Goal: Task Accomplishment & Management: Use online tool/utility

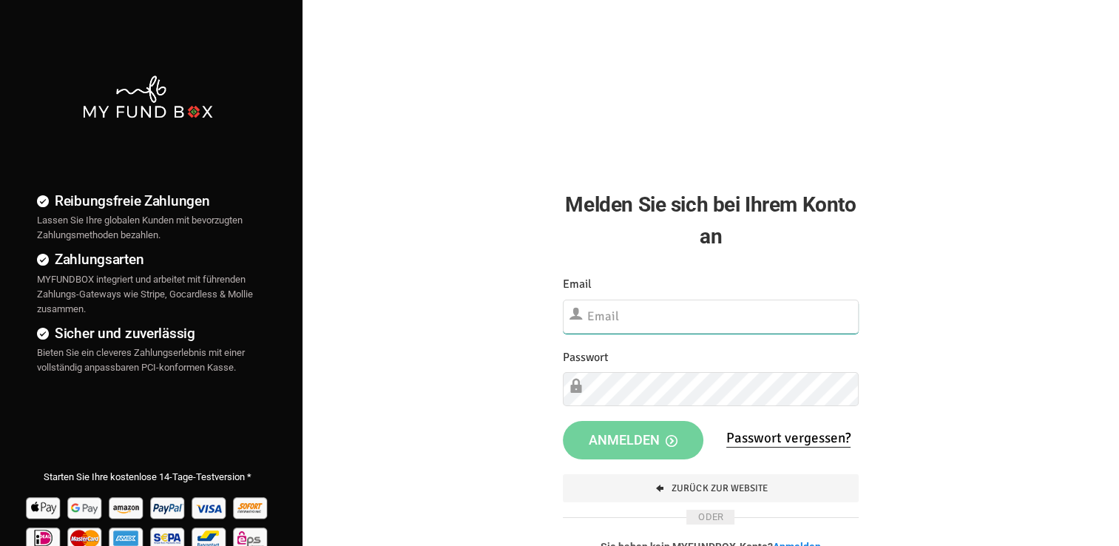
click at [600, 322] on input "text" at bounding box center [711, 316] width 296 height 34
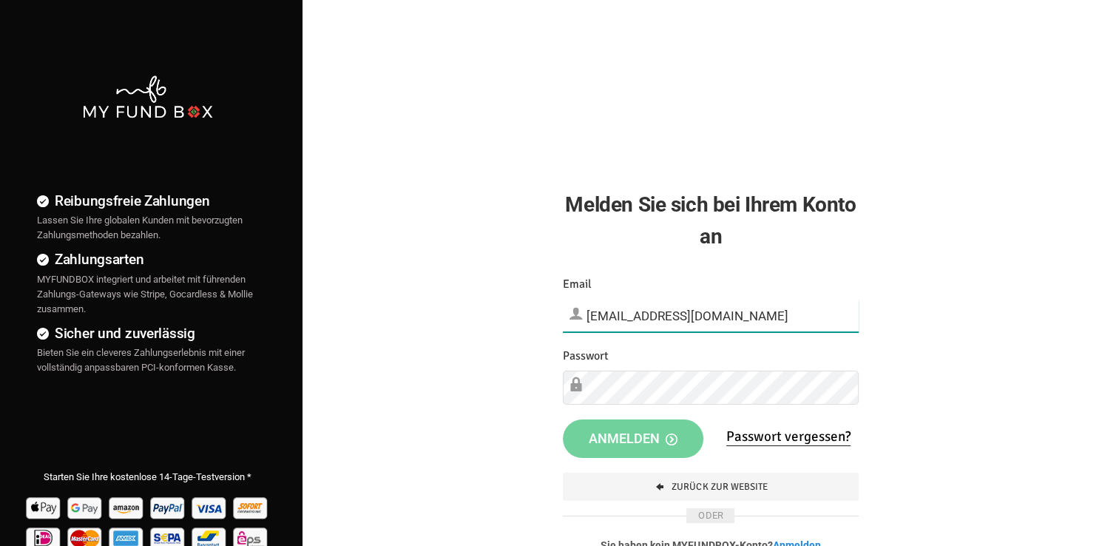
type input "[EMAIL_ADDRESS][DOMAIN_NAME]"
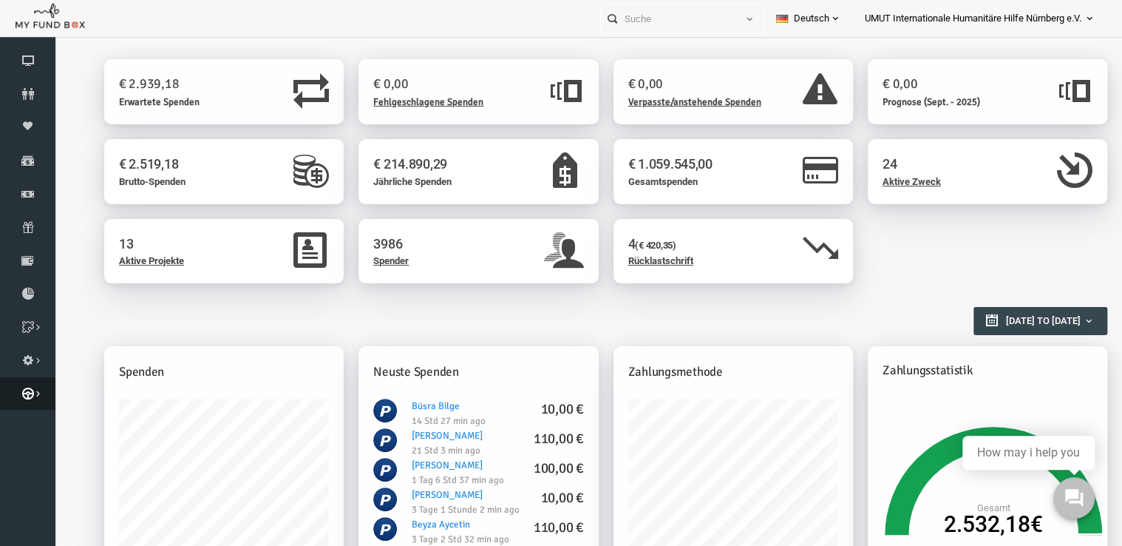
click at [16, 394] on icon at bounding box center [27, 393] width 55 height 12
click at [0, 0] on icon at bounding box center [0, 0] width 0 height 0
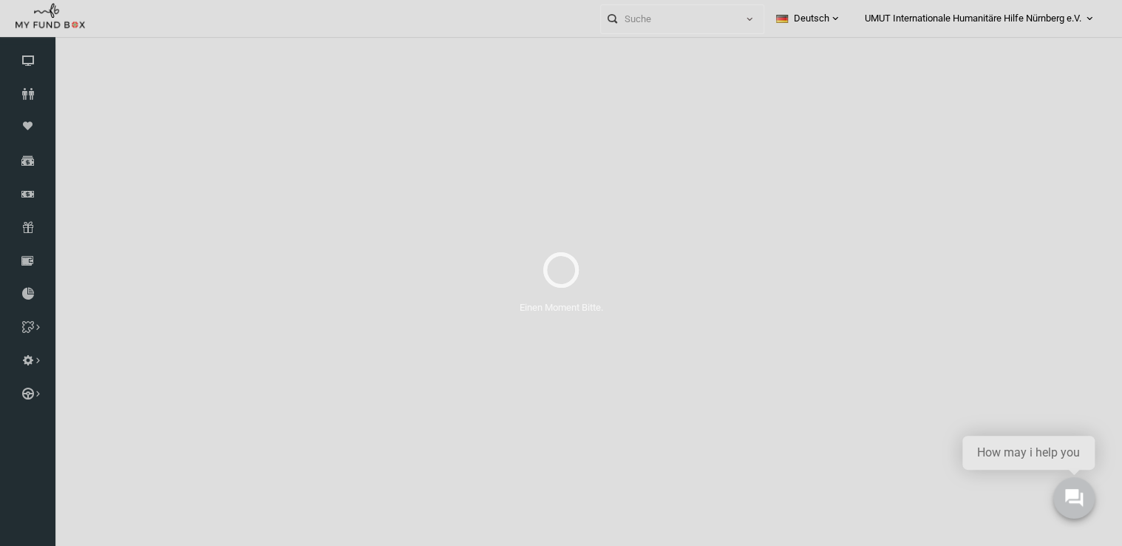
select select "100"
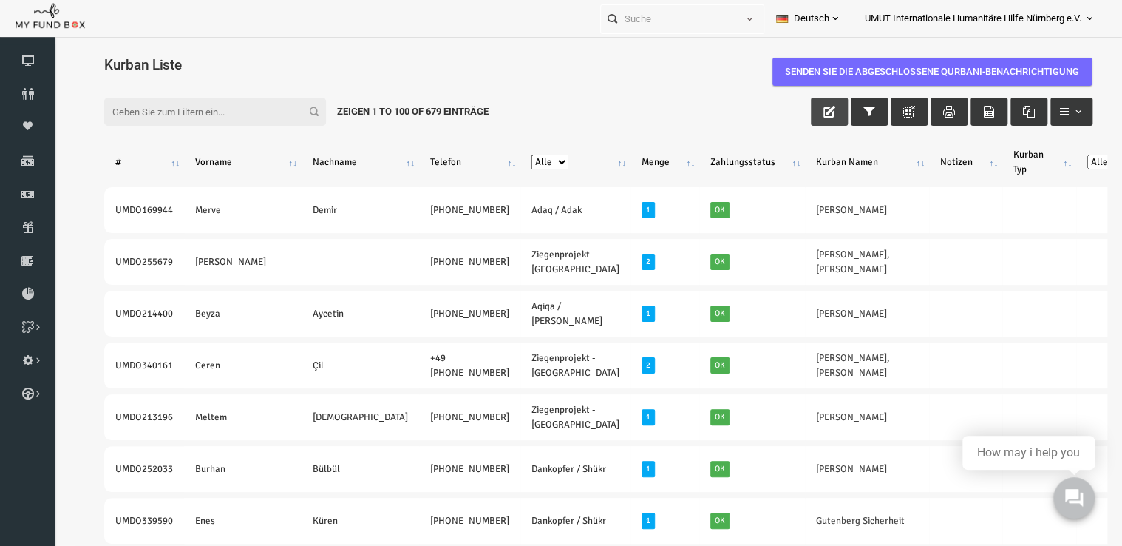
click at [791, 110] on button "button" at bounding box center [808, 112] width 37 height 28
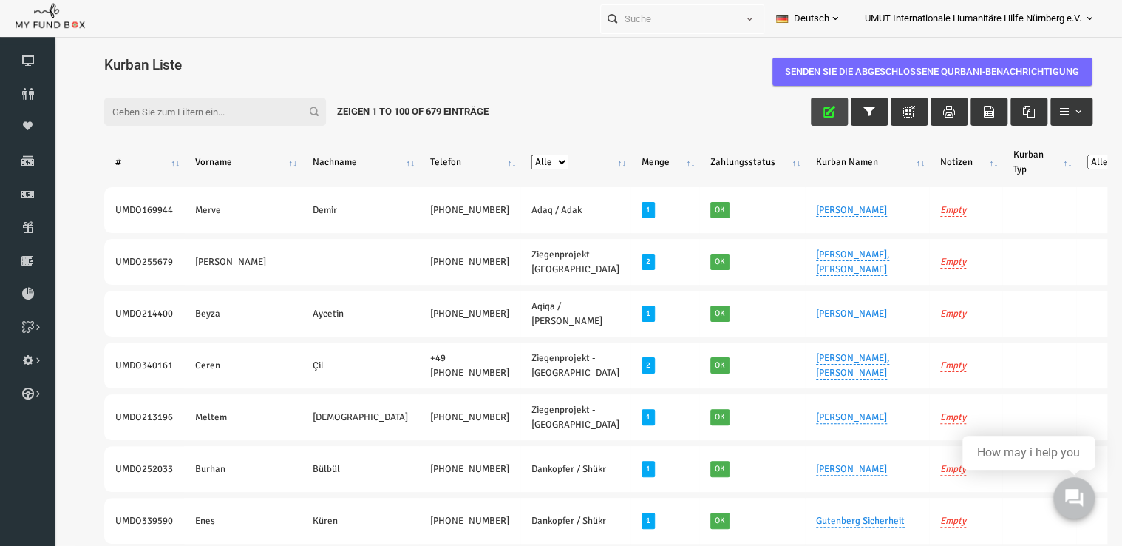
click at [791, 110] on button "button" at bounding box center [808, 112] width 37 height 28
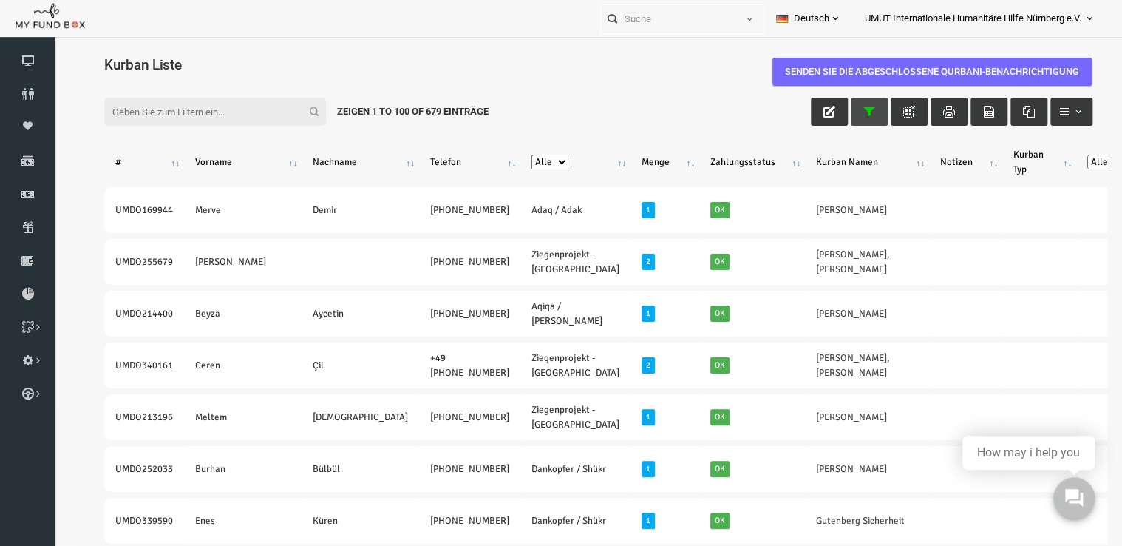
click at [848, 106] on button "button" at bounding box center [848, 112] width 37 height 28
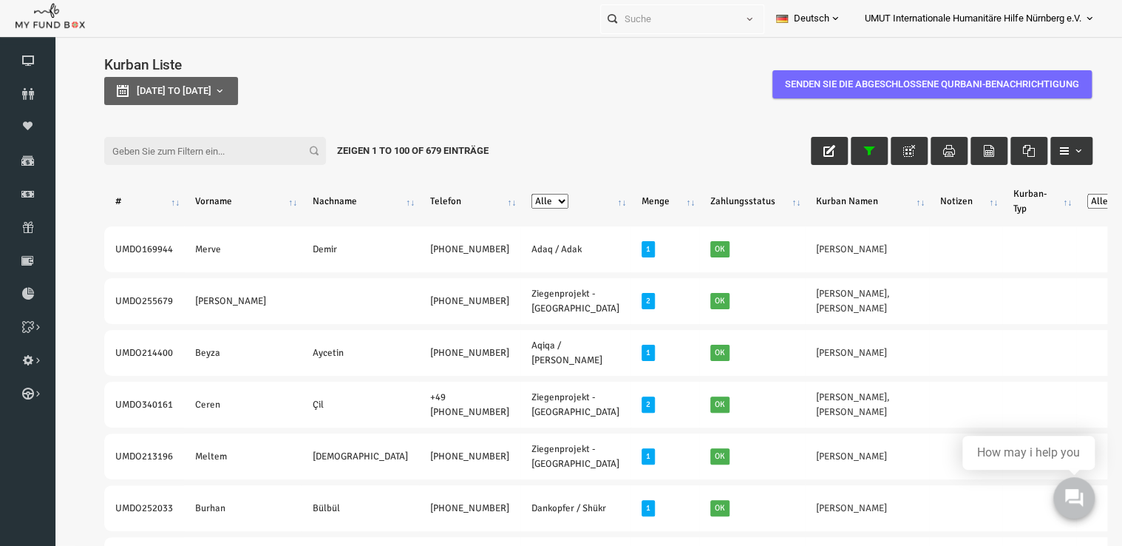
type input "01-01-2025"
type input "27-08-2025"
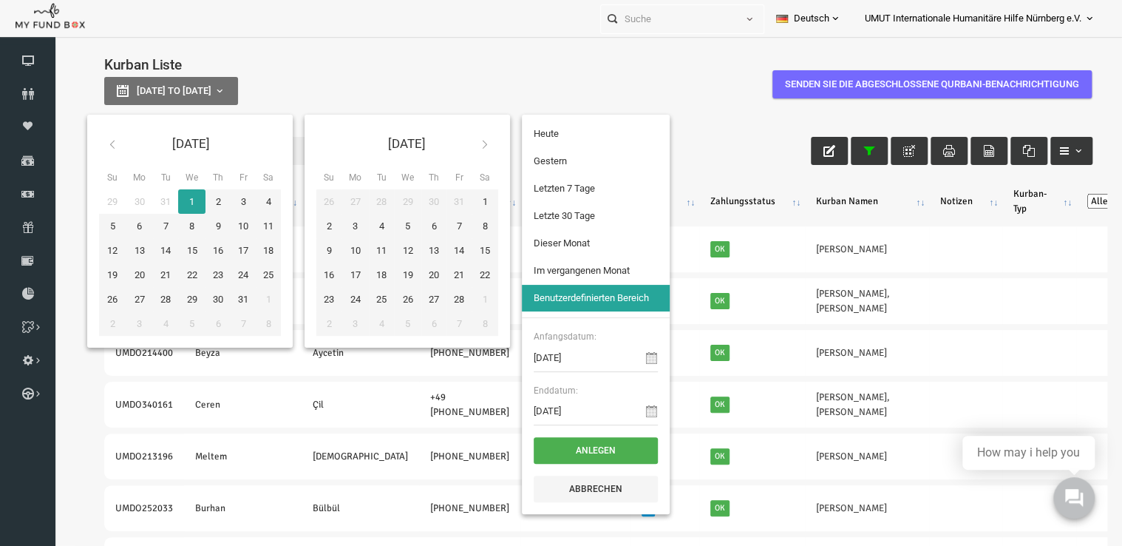
click at [217, 92] on button "01-01-2025 to 27-08-2025" at bounding box center [150, 91] width 134 height 28
click at [477, 144] on th at bounding box center [463, 143] width 27 height 35
click at [470, 144] on icon at bounding box center [464, 144] width 12 height 12
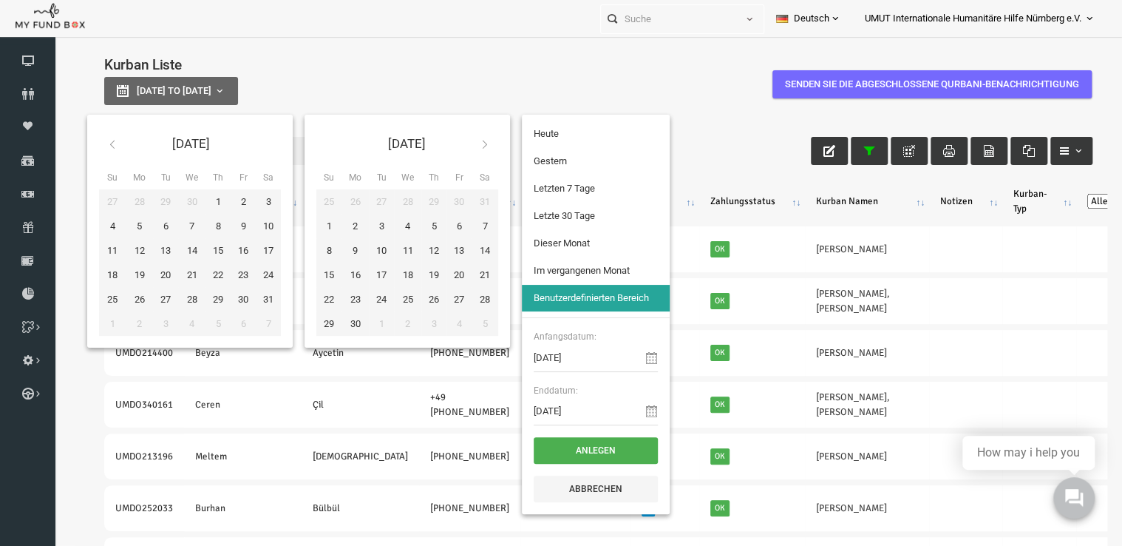
click at [470, 144] on icon at bounding box center [464, 144] width 12 height 12
type input "01-08-2025"
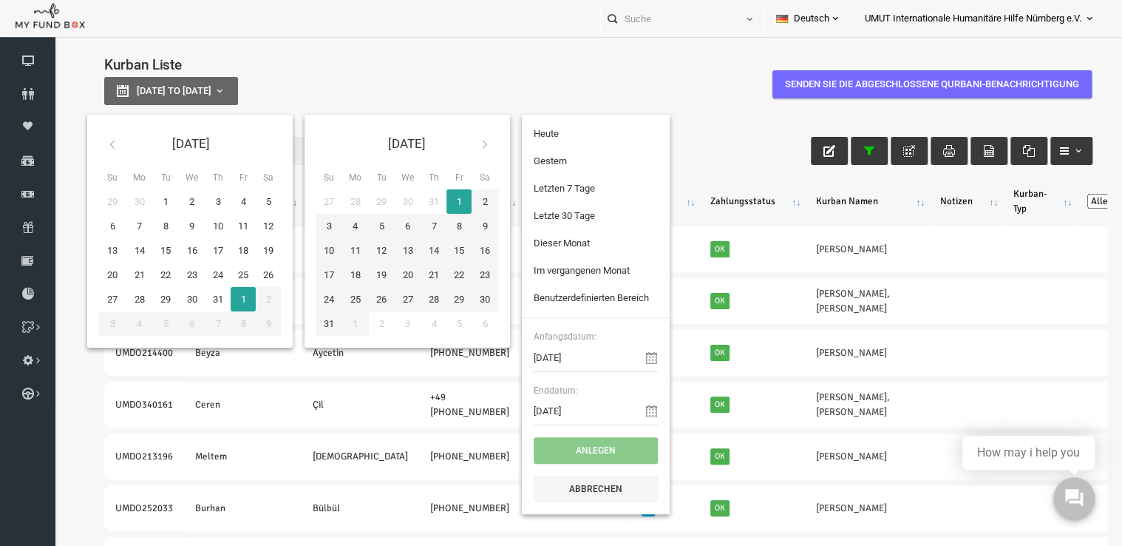
type input "31-08-2025"
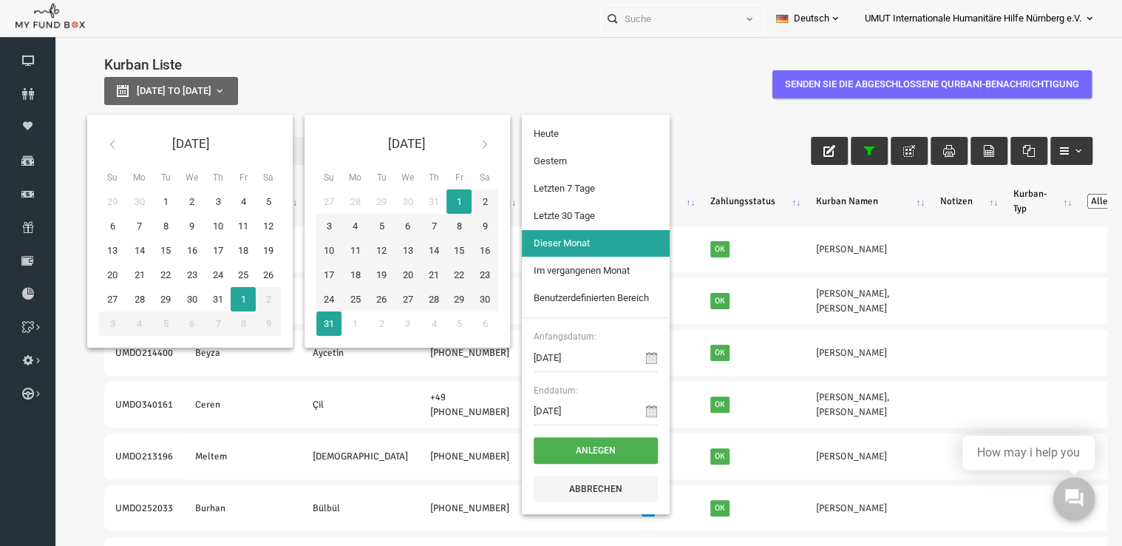
type input "29-07-2025"
type input "27-08-2025"
type input "01-08-2025"
type input "31-08-2025"
click at [553, 245] on li "Dieser Monat" at bounding box center [575, 243] width 148 height 27
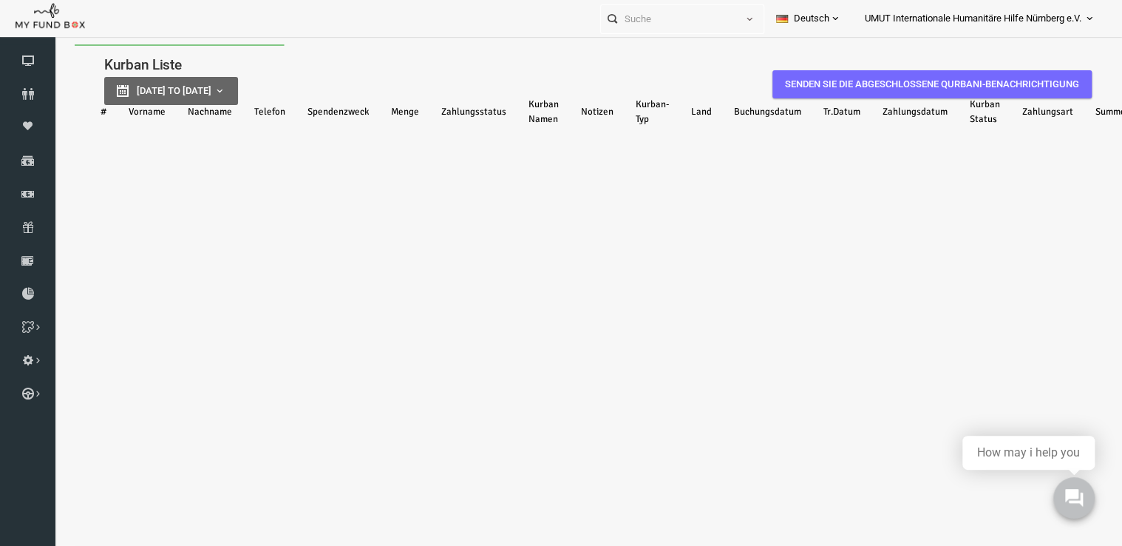
select select "100"
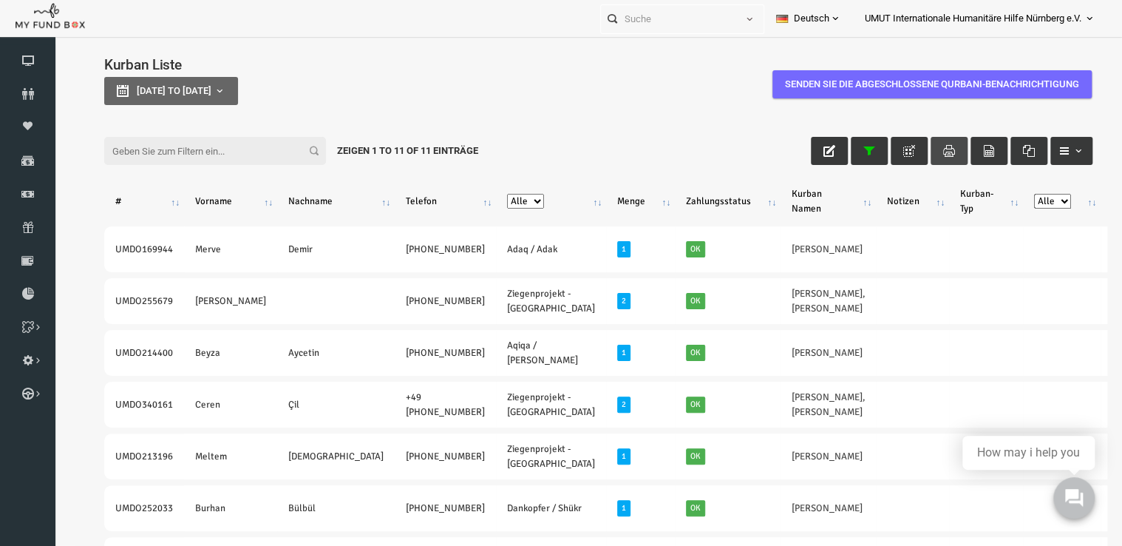
click at [922, 145] on icon "button" at bounding box center [928, 151] width 12 height 12
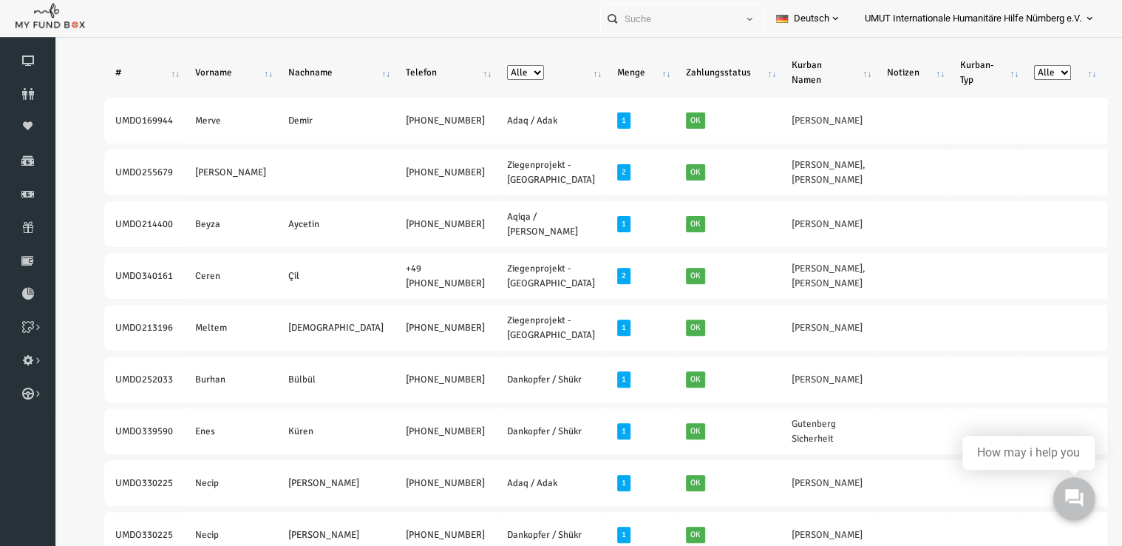
scroll to position [129, 0]
click at [0, 0] on icon at bounding box center [0, 0] width 0 height 0
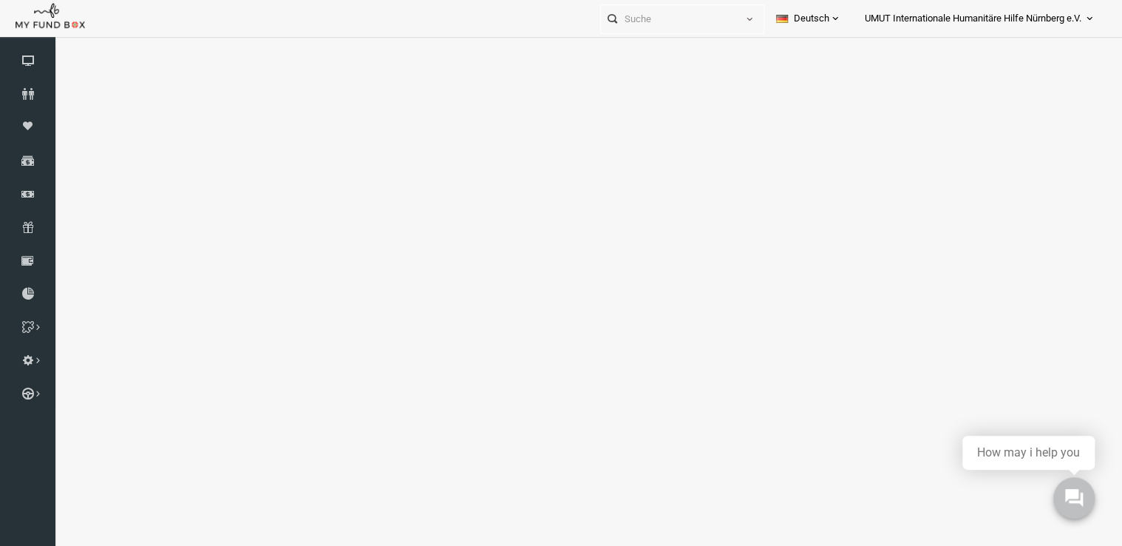
select select "100"
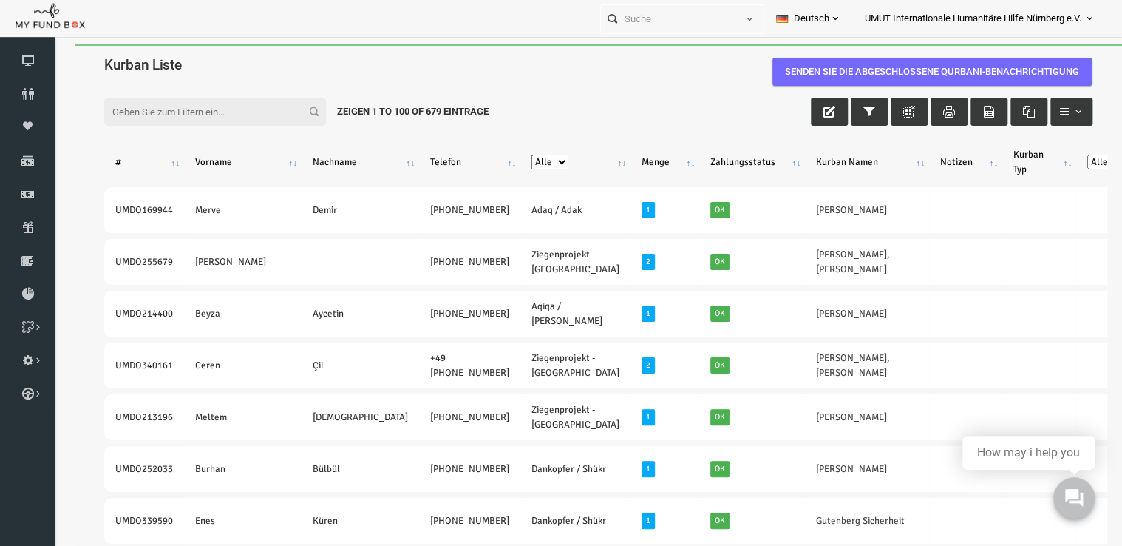
scroll to position [4, 0]
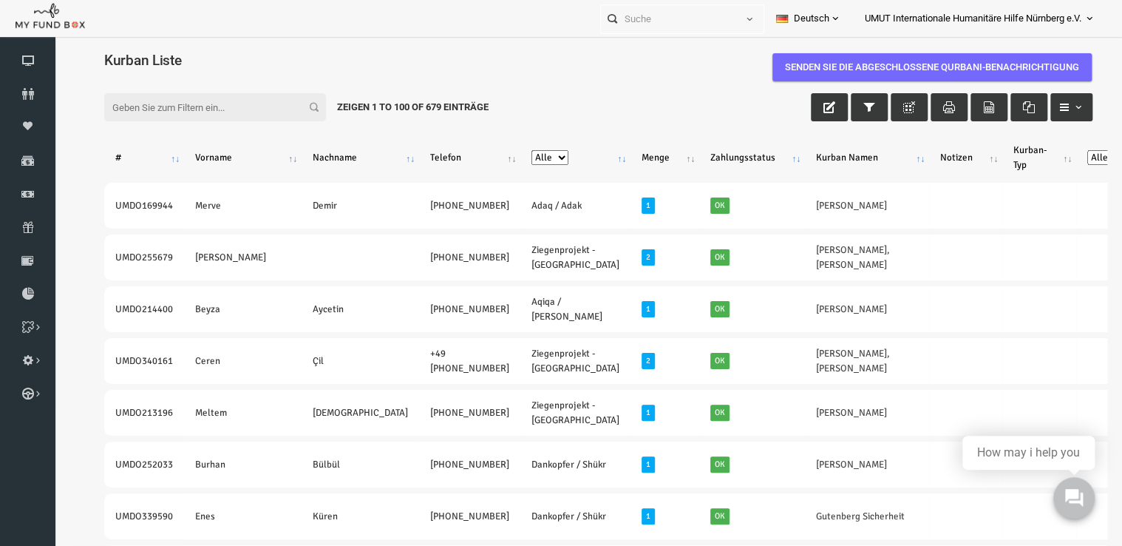
click at [963, 25] on span "UMUT Internationale Humanitäre Hilfe Nürnberg e.V." at bounding box center [973, 19] width 217 height 26
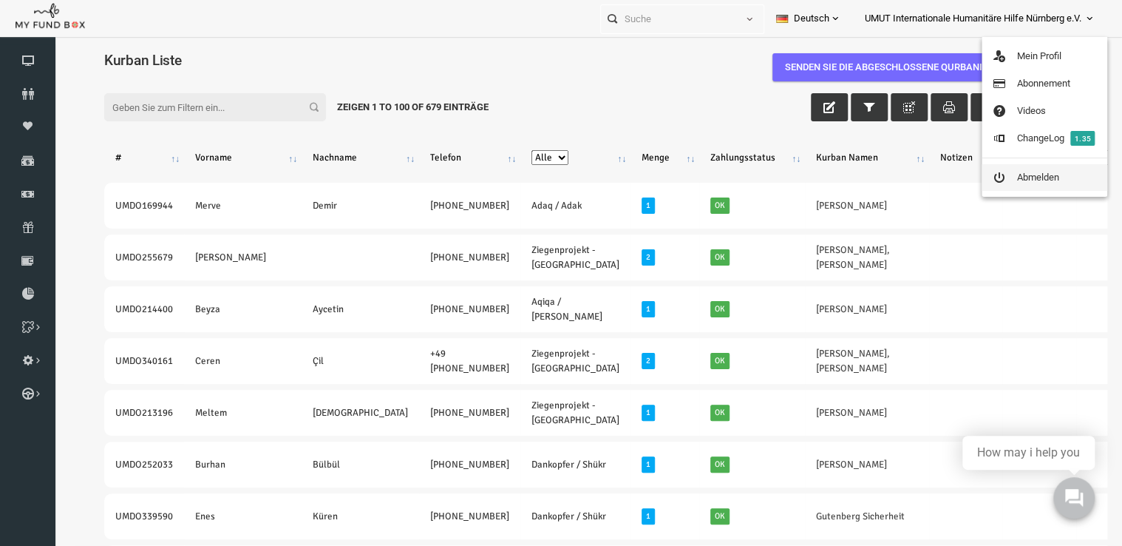
click at [1035, 174] on link "Abmelden" at bounding box center [1045, 177] width 126 height 27
